Goal: Check status: Check status

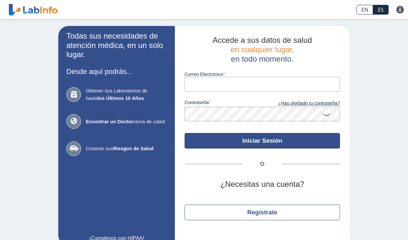
type input "[EMAIL_ADDRESS][DOMAIN_NAME]"
click at [224, 142] on button "Iniciar Sesión" at bounding box center [263, 141] width 156 height 16
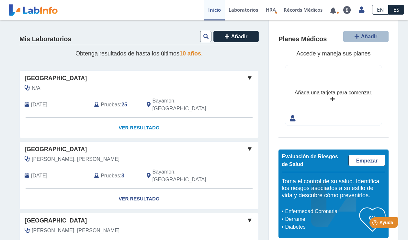
click at [146, 118] on link "Ver Resultado" at bounding box center [139, 128] width 239 height 20
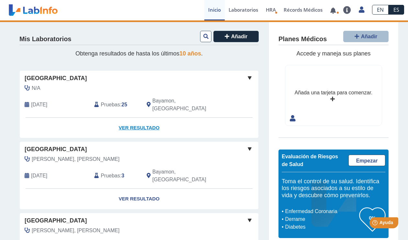
click at [137, 118] on link "Ver Resultado" at bounding box center [139, 128] width 239 height 20
click at [121, 119] on link "Ver Resultado" at bounding box center [139, 128] width 239 height 20
click at [247, 76] on span at bounding box center [250, 78] width 8 height 8
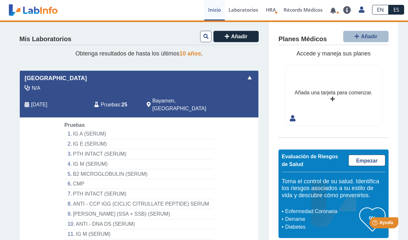
click at [72, 81] on span "[GEOGRAPHIC_DATA]" at bounding box center [56, 78] width 62 height 9
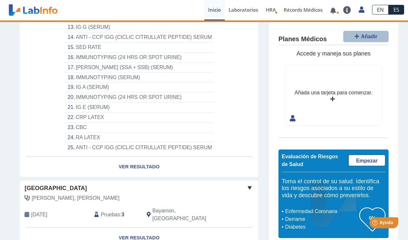
click at [110, 143] on li "ANTI - CCP IGG (CICLIC CITRULLATE PEPTIDE) SERUM" at bounding box center [139, 148] width 149 height 10
drag, startPoint x: 110, startPoint y: 136, endPoint x: 145, endPoint y: 134, distance: 35.1
click at [145, 143] on li "ANTI - CCP IGG (CICLIC CITRULLATE PEPTIDE) SERUM" at bounding box center [139, 148] width 149 height 10
click at [146, 143] on li "ANTI - CCP IGG (CICLIC CITRULLATE PEPTIDE) SERUM" at bounding box center [139, 148] width 149 height 10
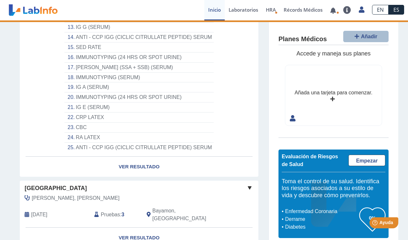
click at [94, 102] on li "IG E (SERUM)" at bounding box center [139, 107] width 149 height 10
